Goal: Information Seeking & Learning: Learn about a topic

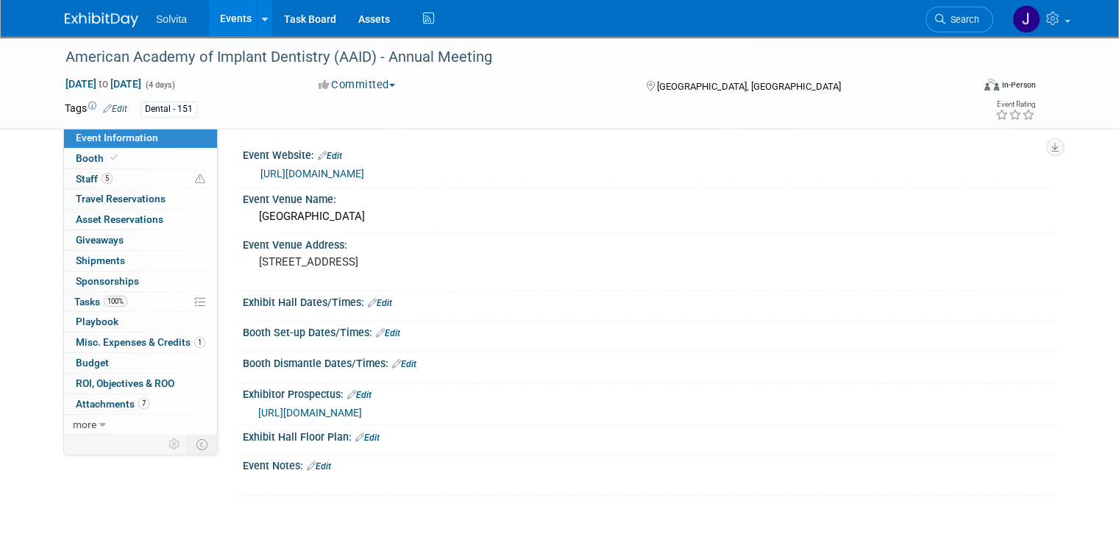
drag, startPoint x: 0, startPoint y: 0, endPoint x: 77, endPoint y: 16, distance: 78.9
click at [77, 16] on img at bounding box center [102, 20] width 74 height 15
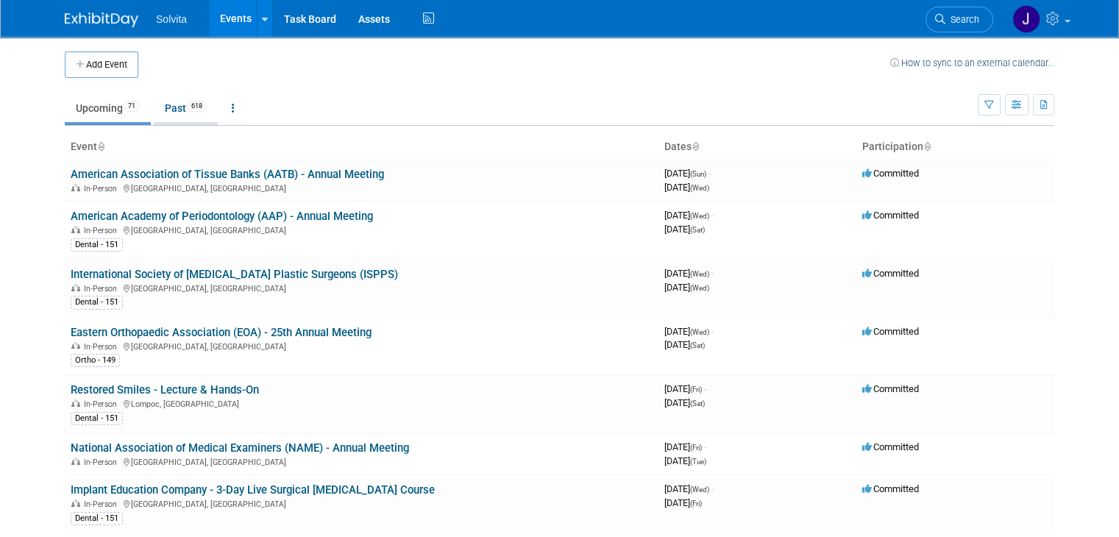
click at [157, 104] on link "Past 618" at bounding box center [186, 108] width 64 height 28
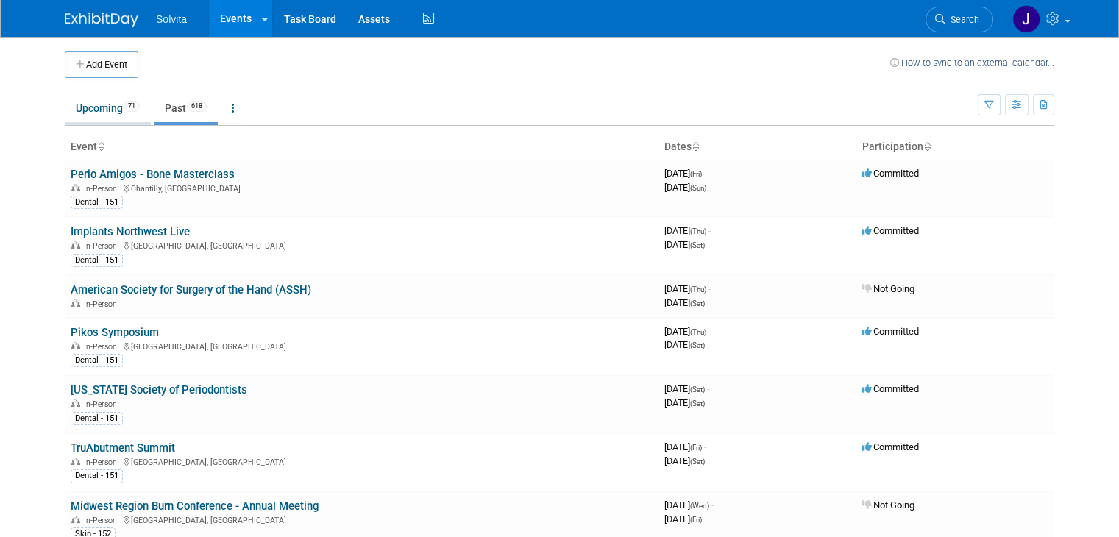
click at [68, 107] on link "Upcoming 71" at bounding box center [108, 108] width 86 height 28
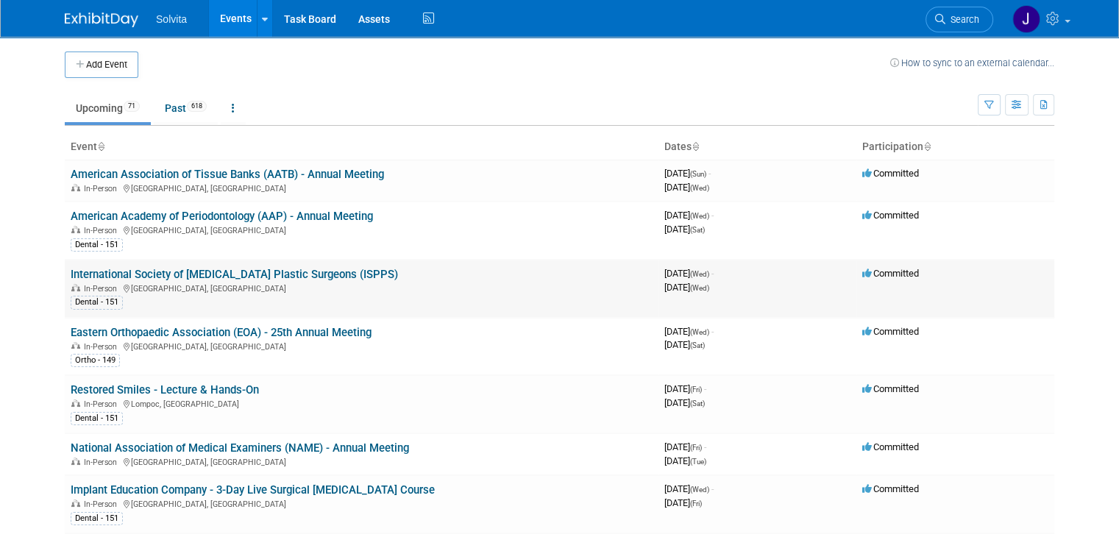
click at [280, 274] on link "International Society of Periodontal Plastic Surgeons (ISPPS)" at bounding box center [234, 274] width 327 height 13
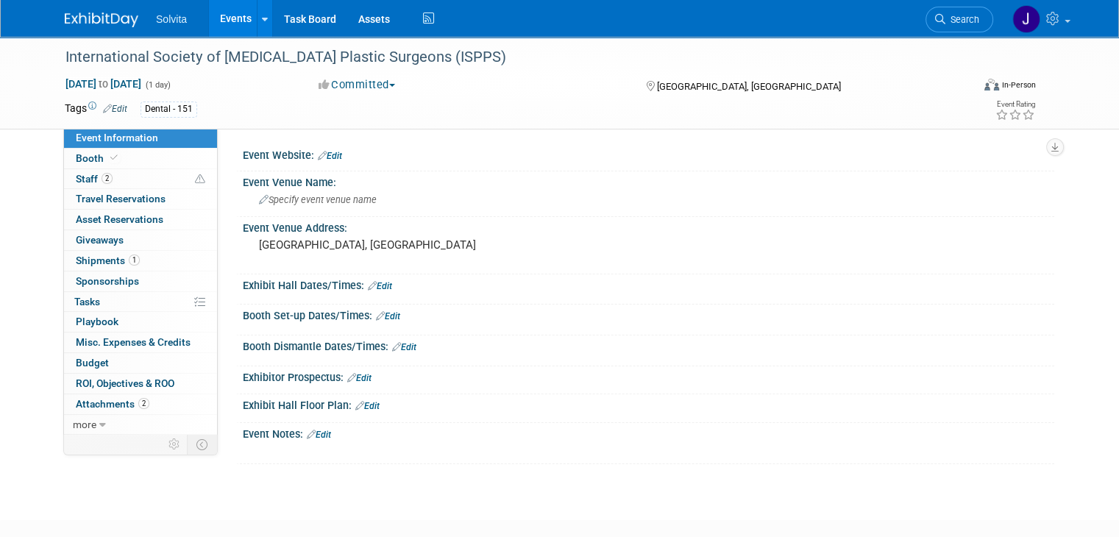
click at [88, 18] on img at bounding box center [102, 20] width 74 height 15
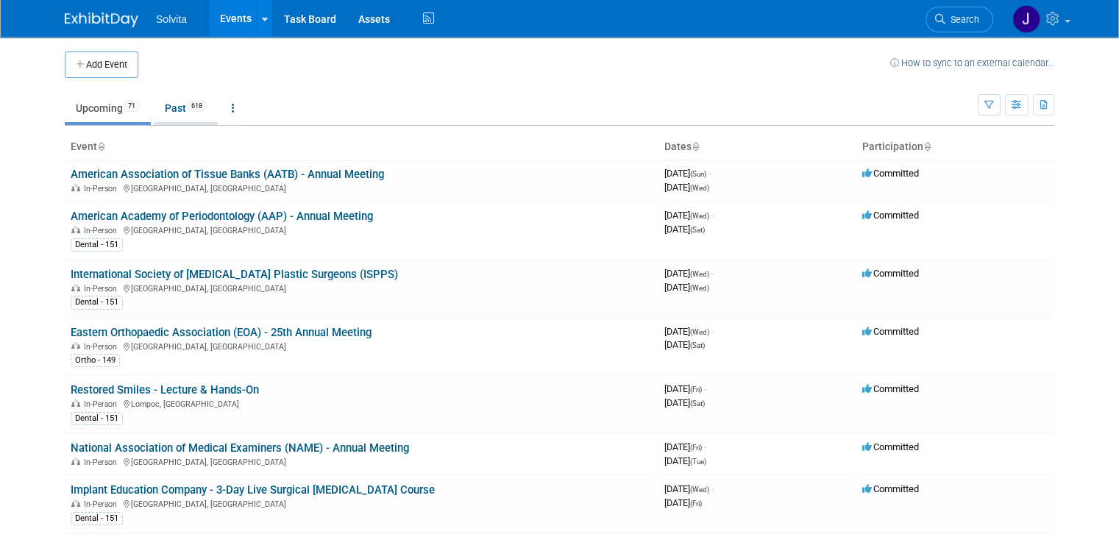
click at [167, 104] on link "Past 618" at bounding box center [186, 108] width 64 height 28
